Goal: Information Seeking & Learning: Learn about a topic

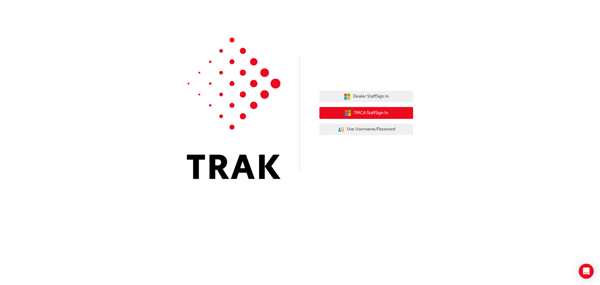
click at [371, 118] on button "TMCA Staff Sign In" at bounding box center [366, 113] width 94 height 12
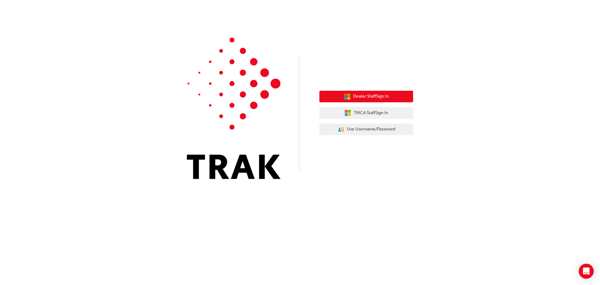
click at [389, 96] on span "Dealer Staff Sign In" at bounding box center [371, 96] width 36 height 7
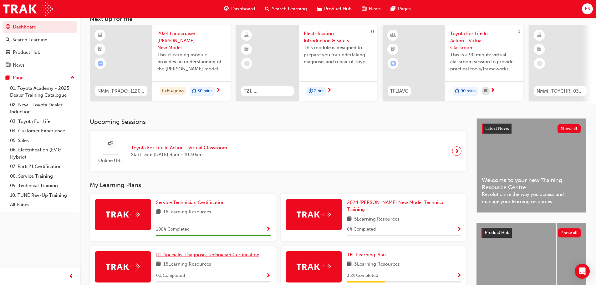
scroll to position [94, 0]
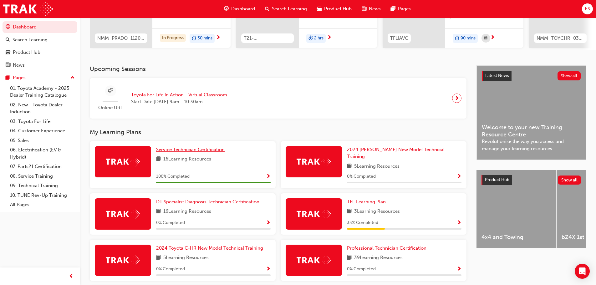
click at [194, 152] on span "Service Technician Certification" at bounding box center [190, 150] width 68 height 6
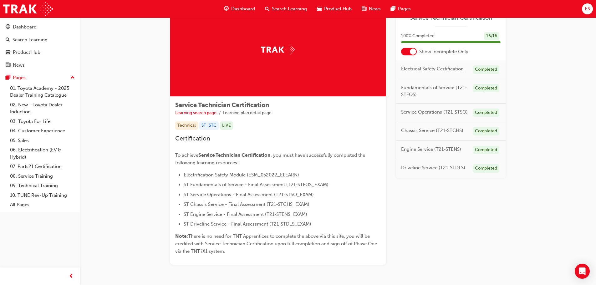
scroll to position [55, 0]
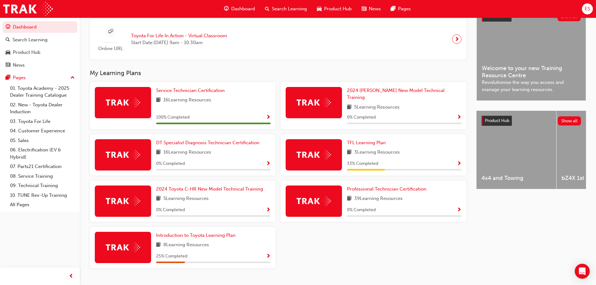
scroll to position [163, 0]
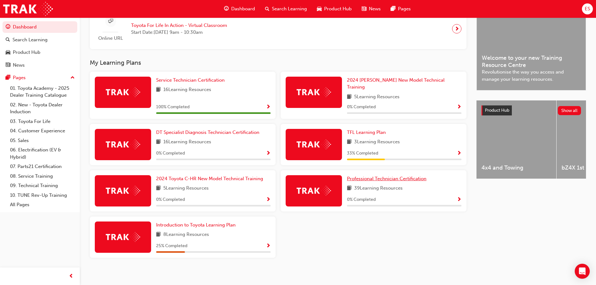
click at [356, 176] on span "Professional Technician Certification" at bounding box center [386, 179] width 79 height 6
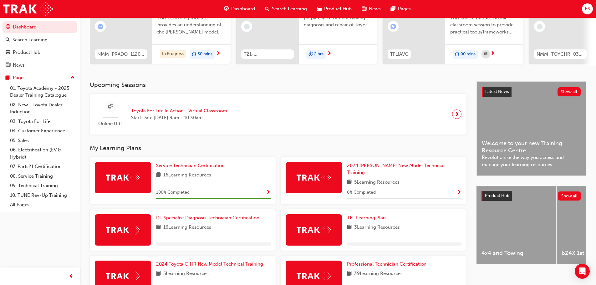
scroll to position [156, 0]
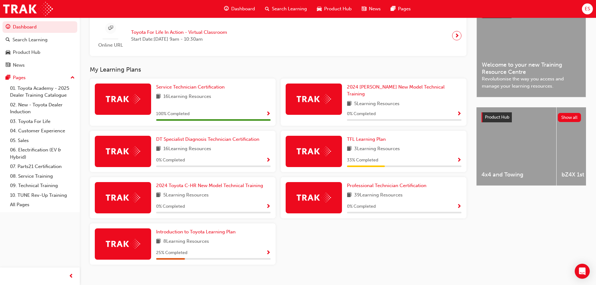
click at [584, 11] on div "ES" at bounding box center [586, 8] width 11 height 11
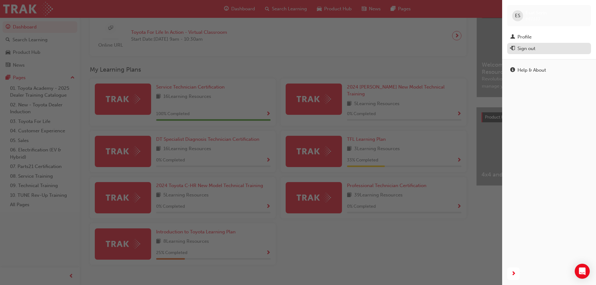
click at [538, 50] on div "Sign out" at bounding box center [549, 49] width 78 height 8
